Goal: Book appointment/travel/reservation

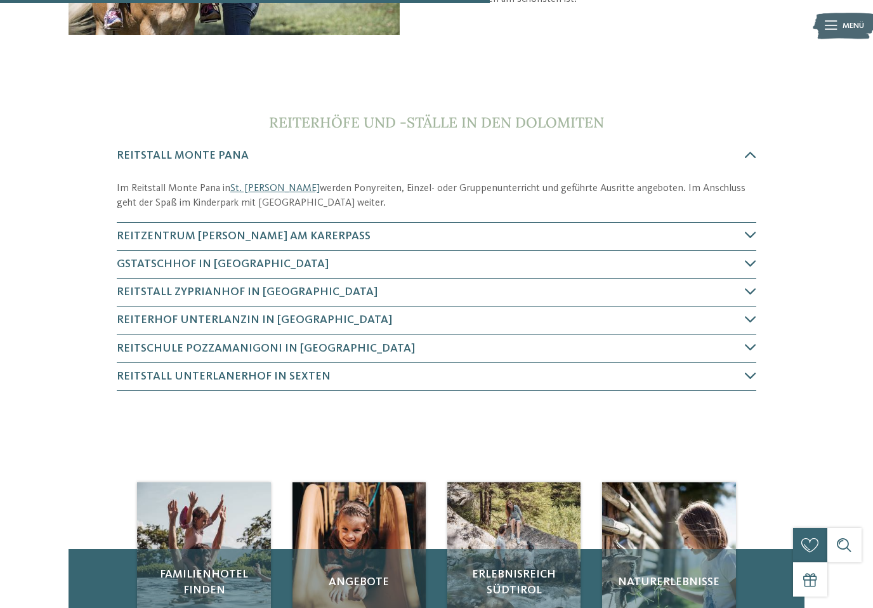
scroll to position [331, 0]
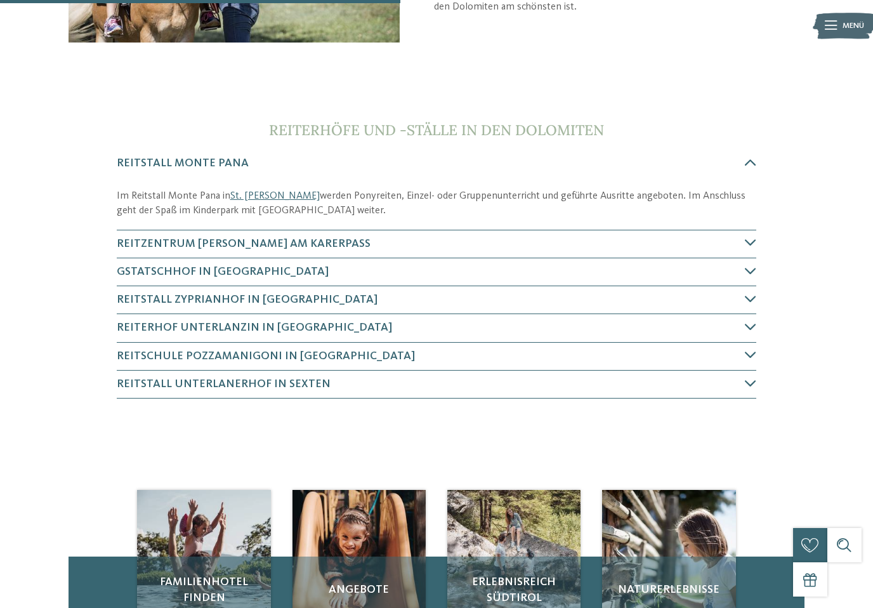
click at [750, 244] on icon at bounding box center [750, 242] width 11 height 11
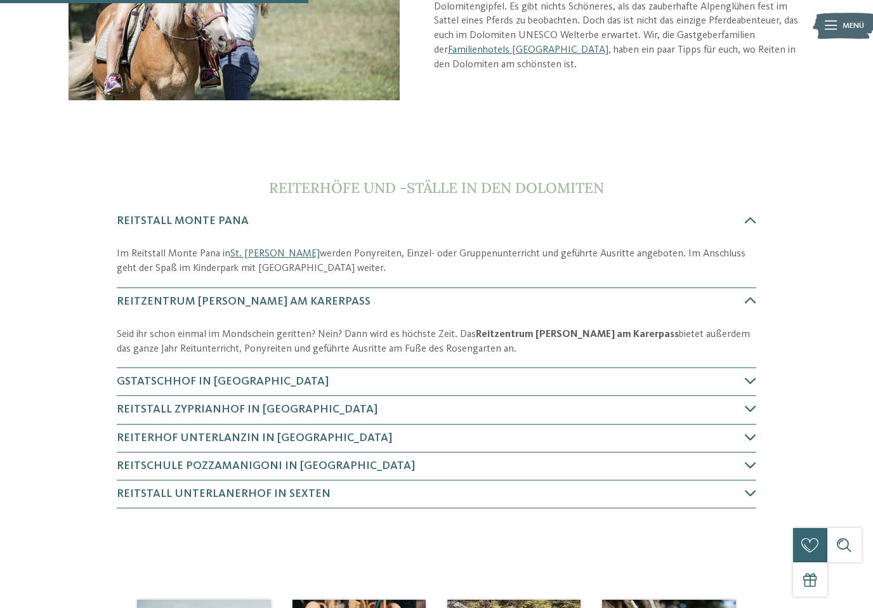
scroll to position [272, 0]
click at [285, 384] on h4 "Gstatschhof in Kastelruth" at bounding box center [431, 382] width 629 height 16
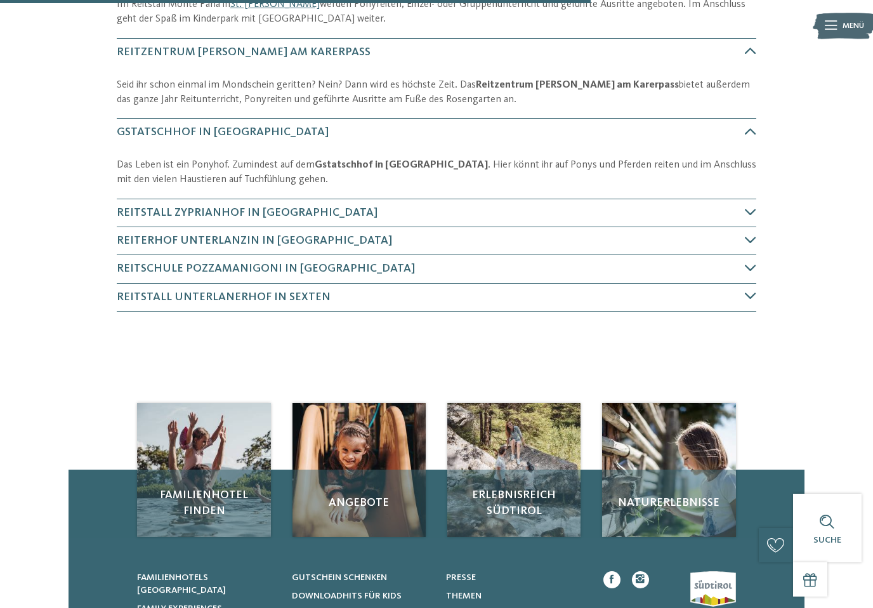
scroll to position [569, 0]
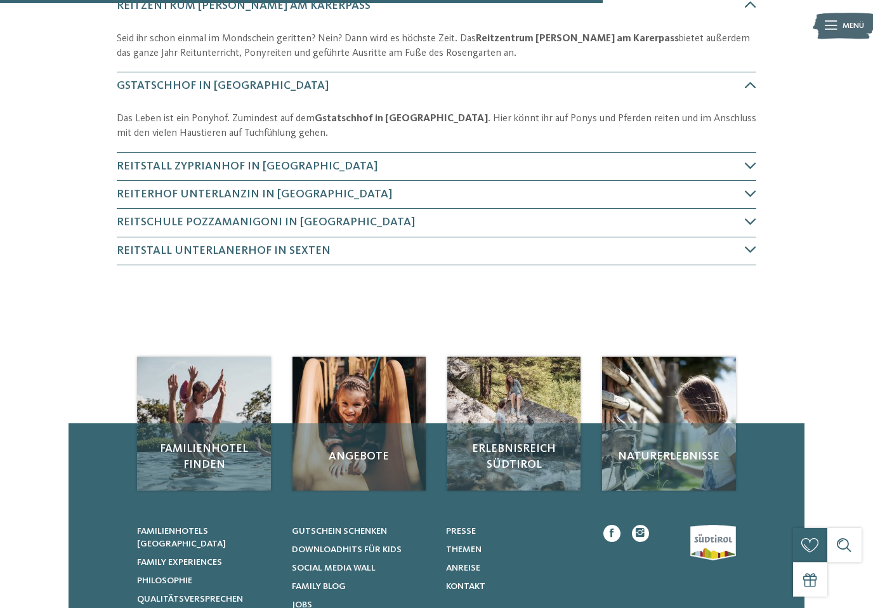
click at [749, 168] on icon at bounding box center [750, 165] width 11 height 11
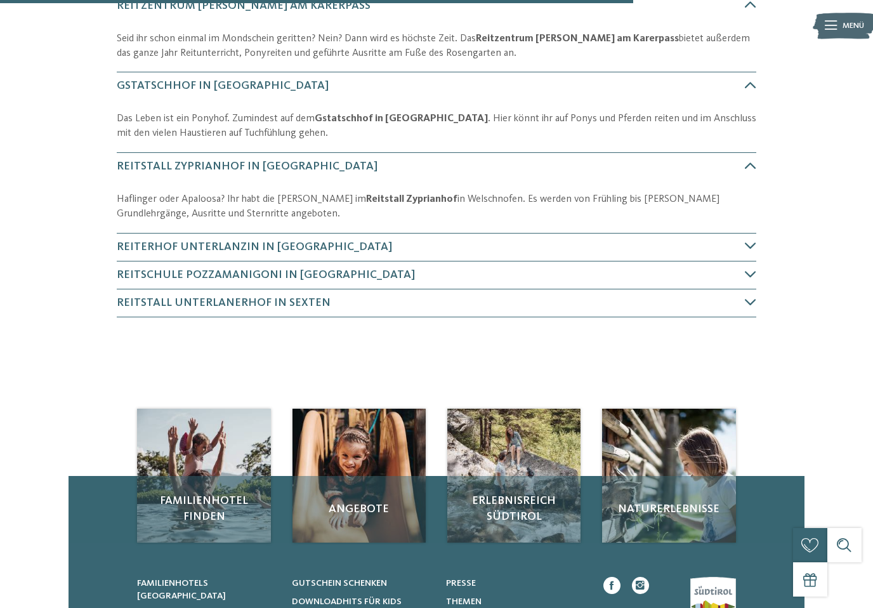
scroll to position [648, 0]
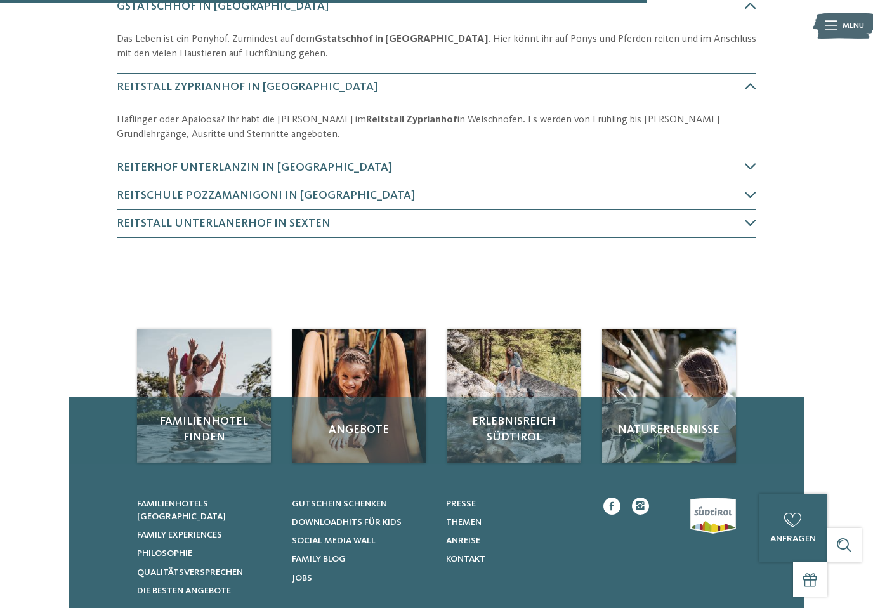
click at [755, 162] on icon at bounding box center [750, 166] width 11 height 11
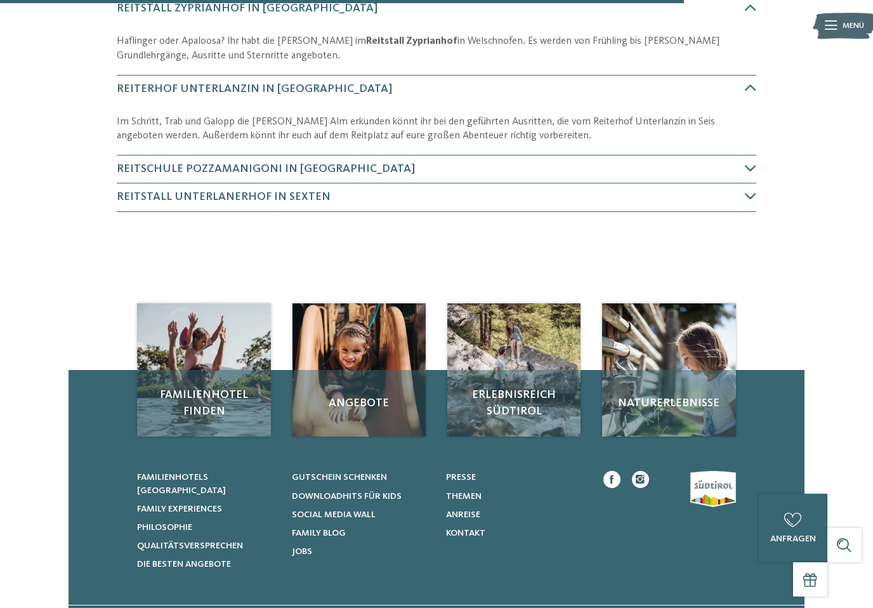
scroll to position [727, 0]
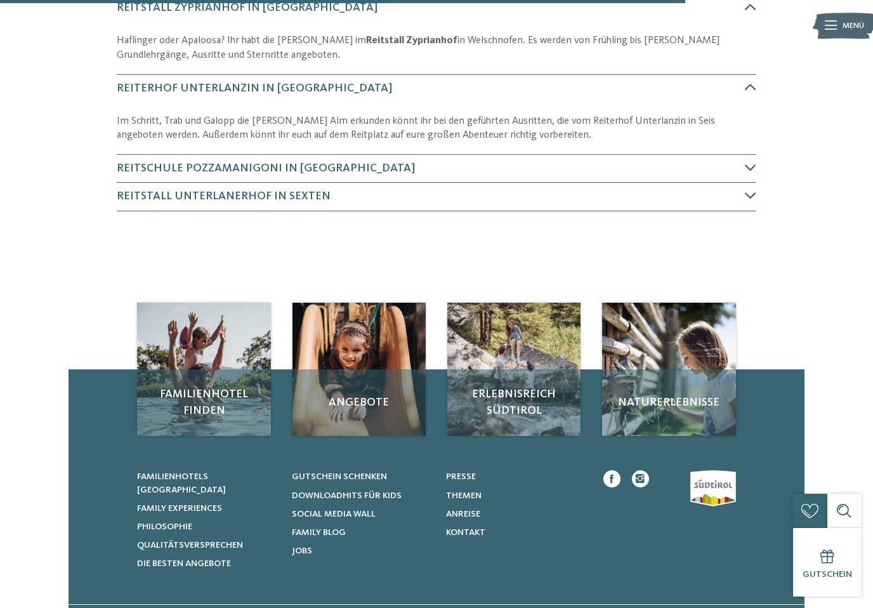
click at [756, 162] on icon at bounding box center [750, 167] width 11 height 11
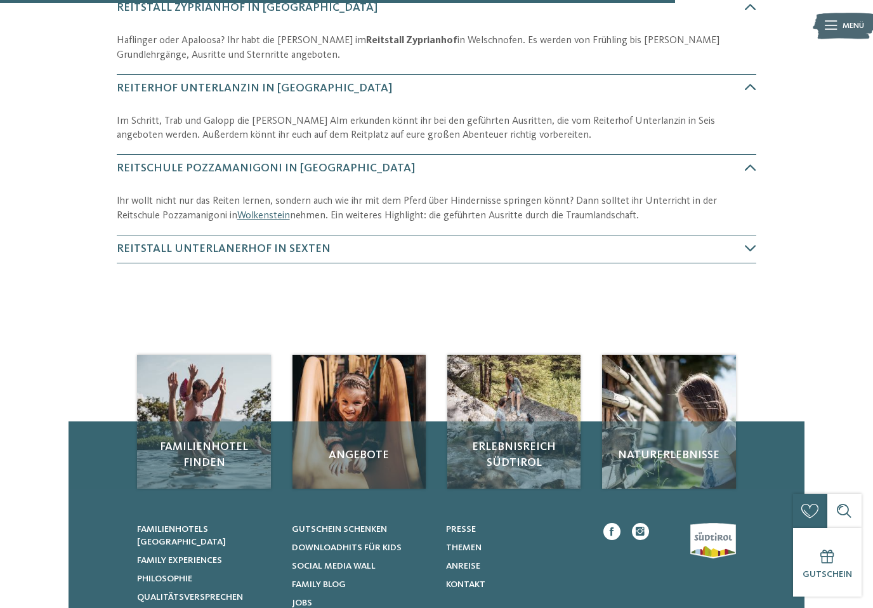
scroll to position [807, 0]
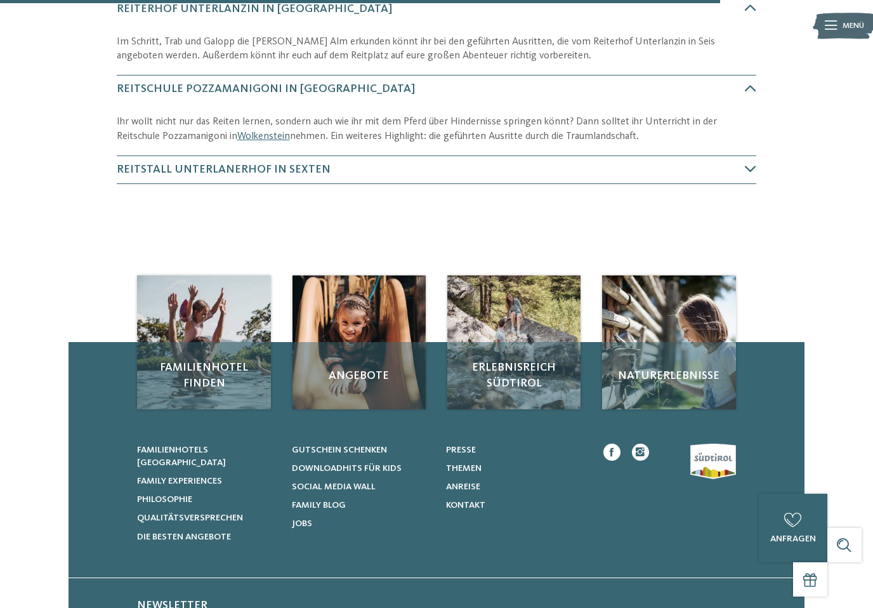
click at [752, 168] on icon at bounding box center [750, 168] width 11 height 11
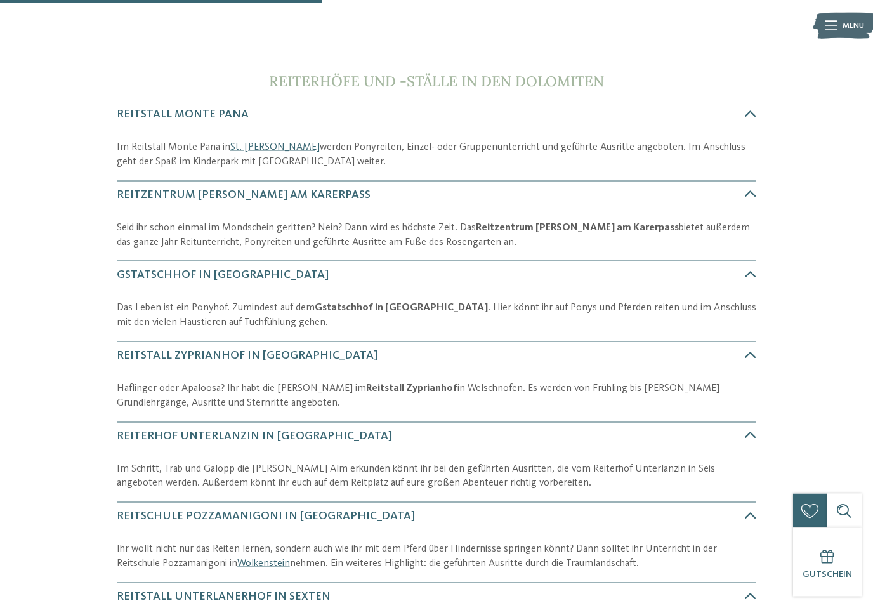
scroll to position [379, 0]
click at [390, 309] on strong "Gstatschhof in Kastelruth" at bounding box center [401, 308] width 173 height 10
click at [407, 310] on strong "Gstatschhof in Kastelruth" at bounding box center [401, 308] width 173 height 10
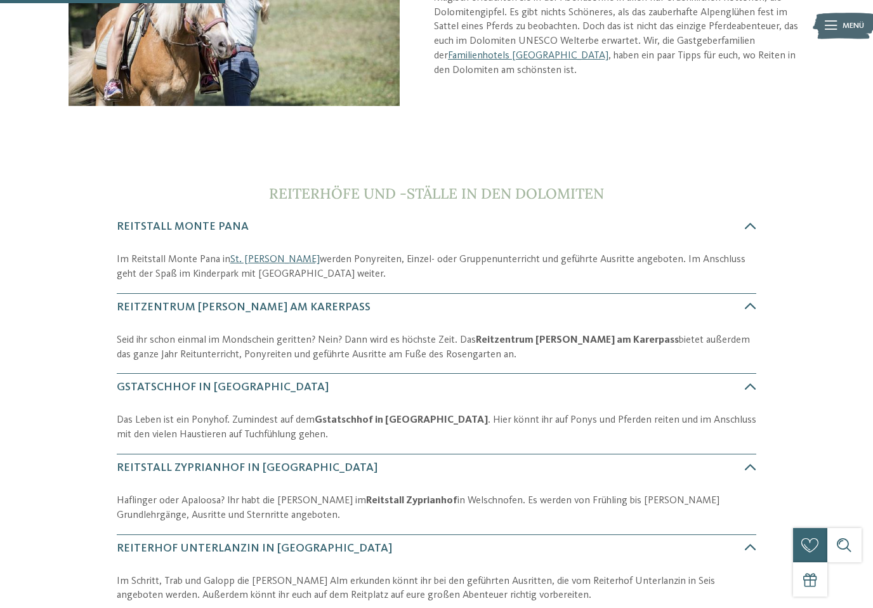
scroll to position [266, 0]
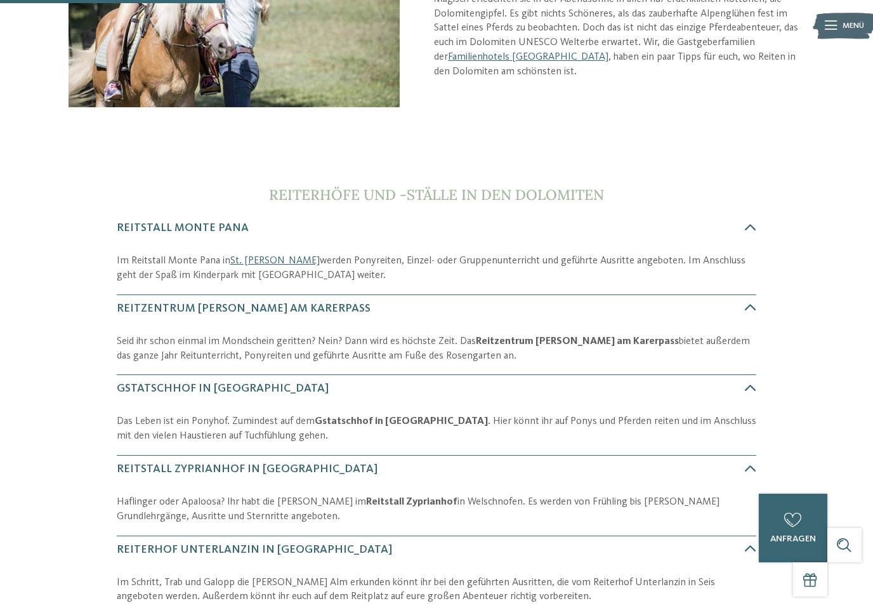
click at [275, 261] on link "St. [PERSON_NAME]" at bounding box center [274, 261] width 89 height 10
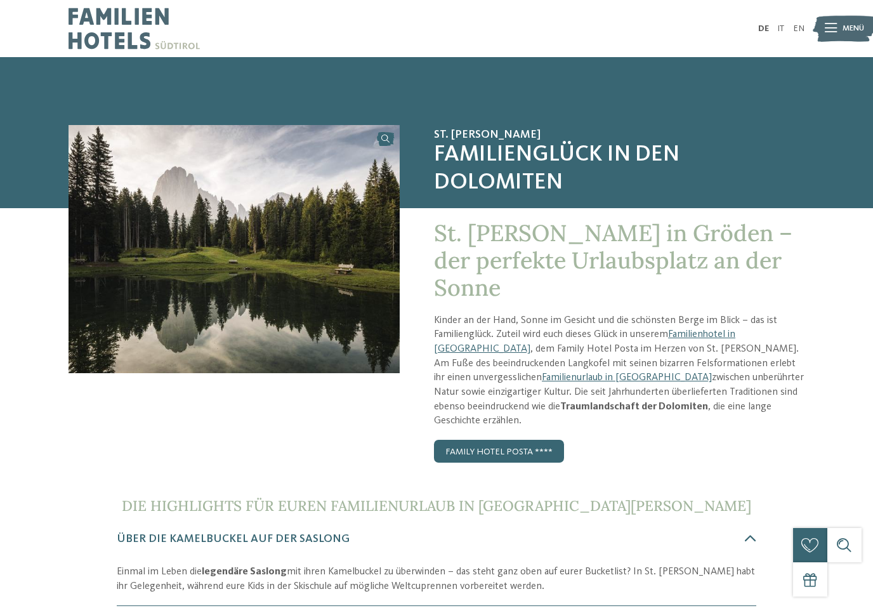
click at [523, 440] on link "Family Hotel Posta ****" at bounding box center [499, 451] width 130 height 23
click at [392, 136] on img at bounding box center [234, 249] width 331 height 248
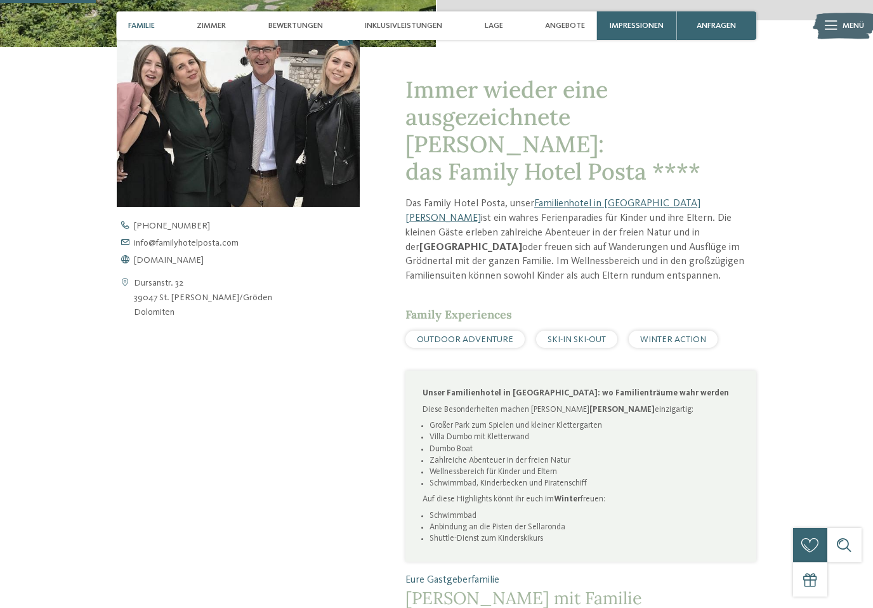
scroll to position [409, 0]
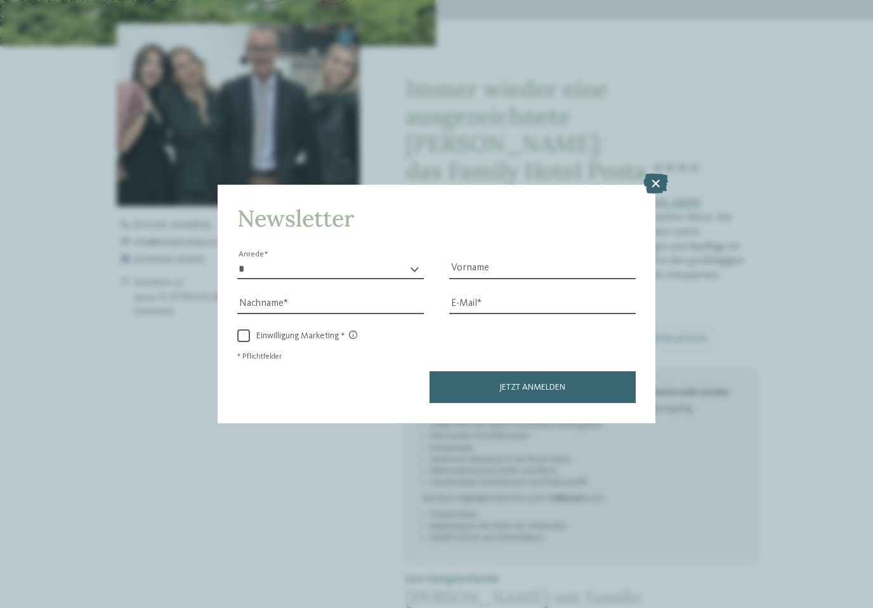
click at [662, 174] on icon at bounding box center [656, 184] width 25 height 20
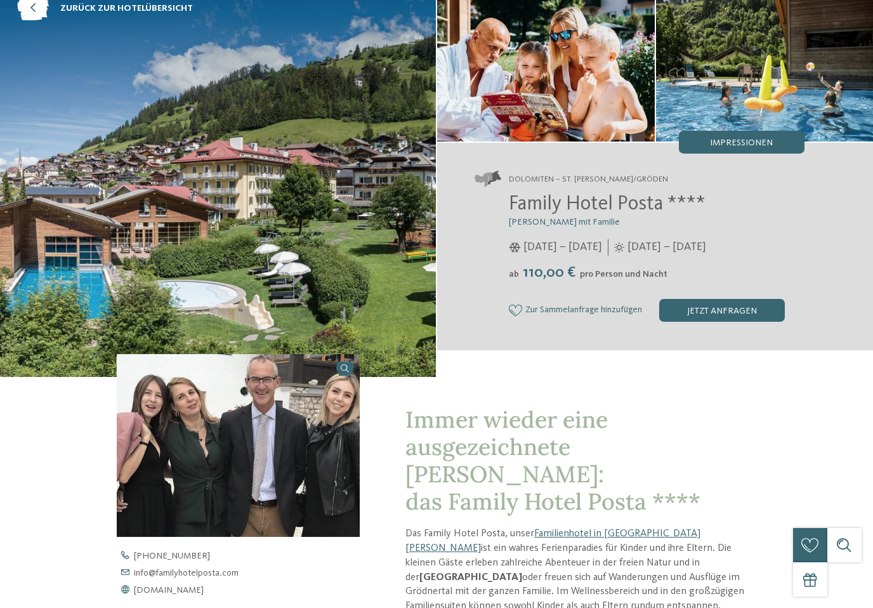
scroll to position [0, 0]
